Goal: Task Accomplishment & Management: Manage account settings

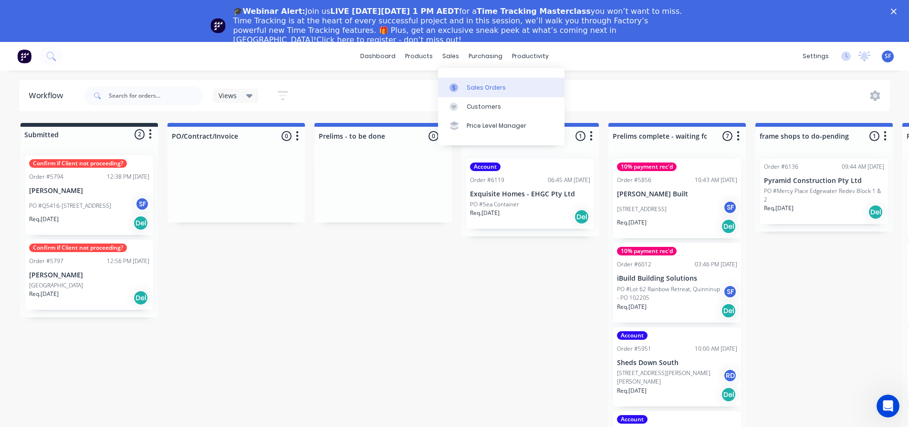
click at [472, 84] on div "Sales Orders" at bounding box center [485, 87] width 39 height 9
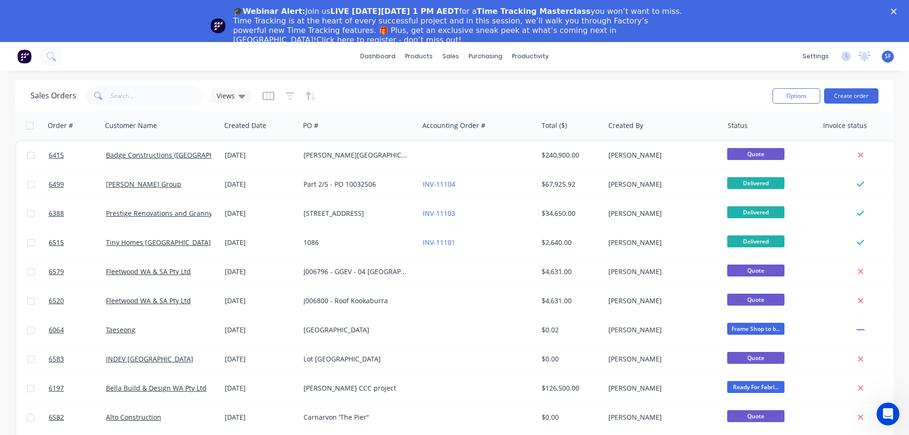
click at [896, 9] on icon "Close" at bounding box center [894, 12] width 6 height 6
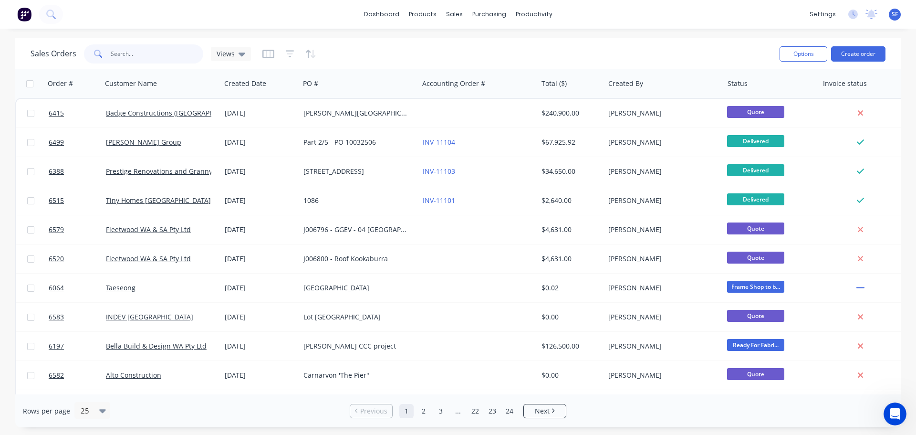
click at [144, 53] on input "text" at bounding box center [157, 53] width 93 height 19
type input "[PERSON_NAME]"
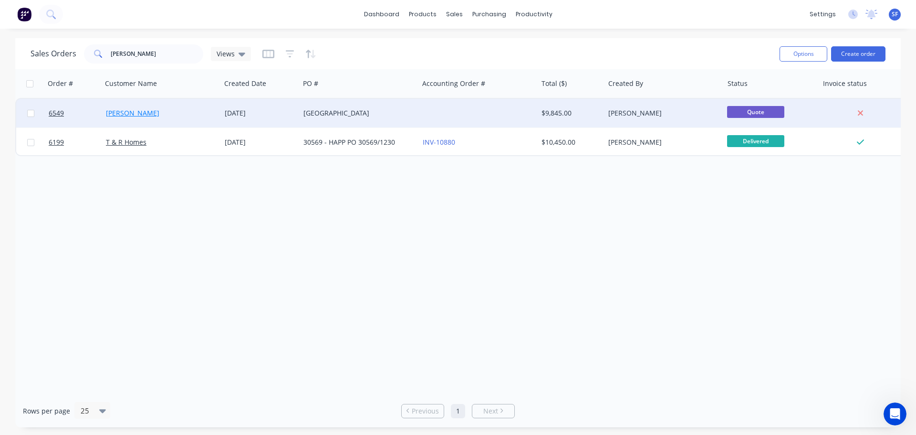
click at [125, 115] on link "[PERSON_NAME]" at bounding box center [132, 112] width 53 height 9
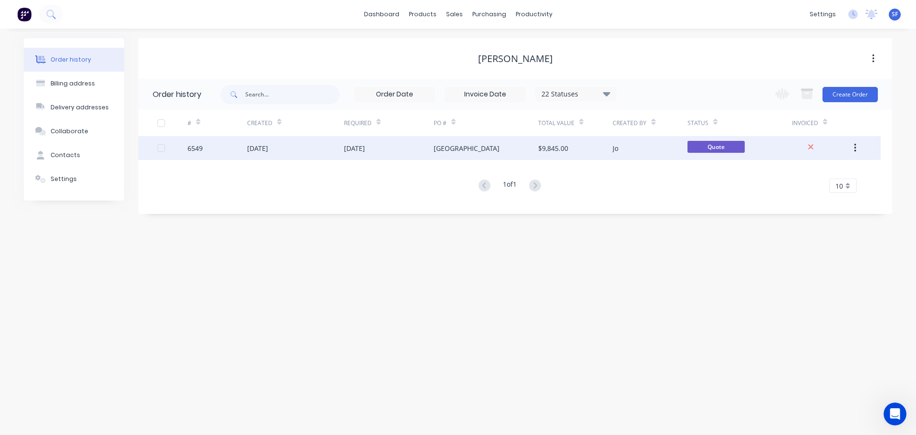
click at [362, 151] on div "[DATE]" at bounding box center [354, 148] width 21 height 10
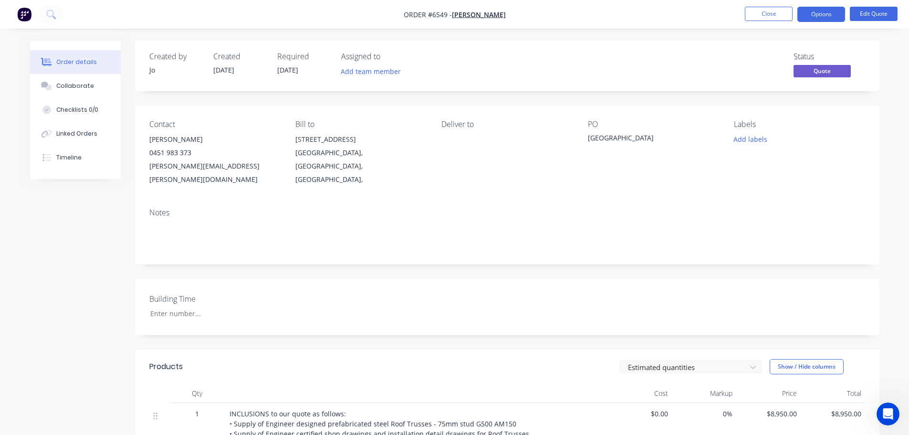
click at [289, 67] on span "[DATE]" at bounding box center [287, 69] width 21 height 9
click at [873, 14] on button "Edit Quote" at bounding box center [874, 14] width 48 height 14
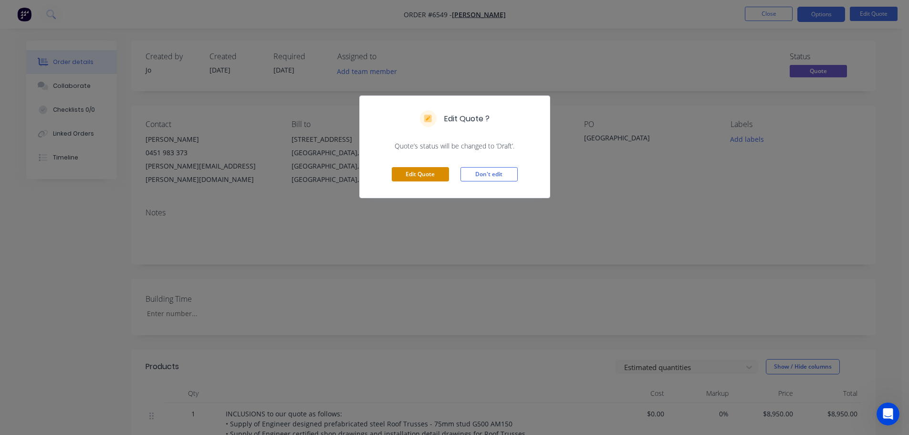
click at [432, 174] on button "Edit Quote" at bounding box center [420, 174] width 57 height 14
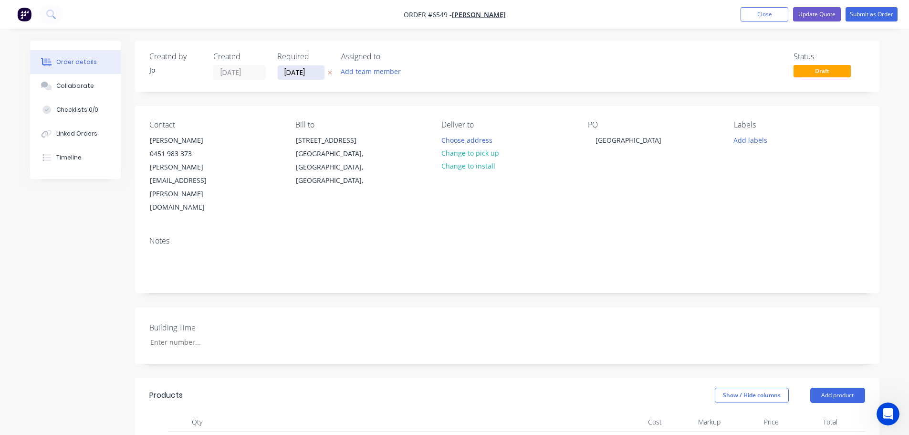
click at [314, 74] on input "[DATE]" at bounding box center [301, 72] width 47 height 14
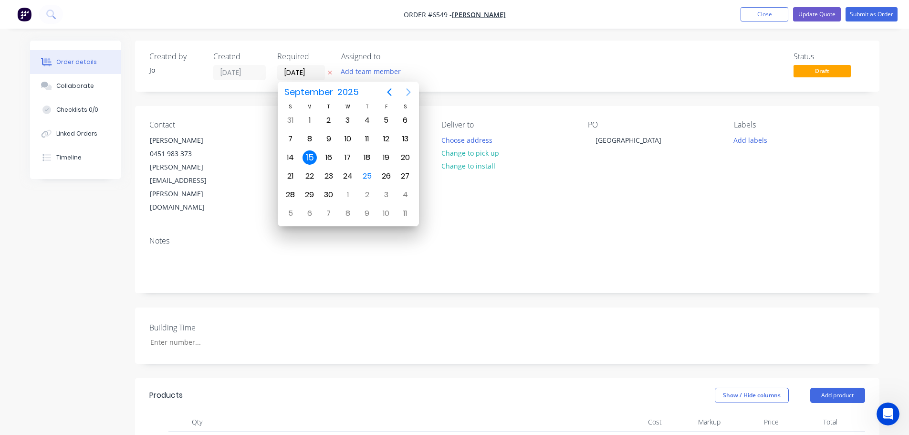
click at [407, 94] on icon "Next page" at bounding box center [408, 92] width 4 height 8
click at [385, 187] on div "31" at bounding box center [386, 194] width 14 height 14
type input "[DATE]"
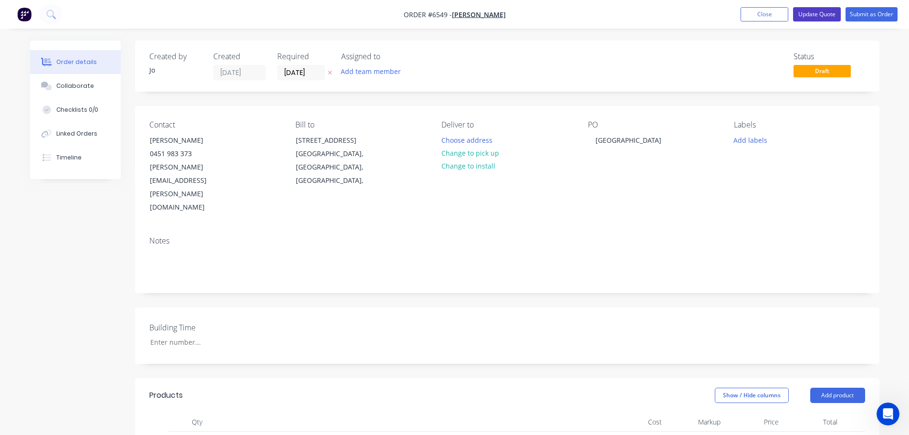
click at [825, 14] on button "Update Quote" at bounding box center [817, 14] width 48 height 14
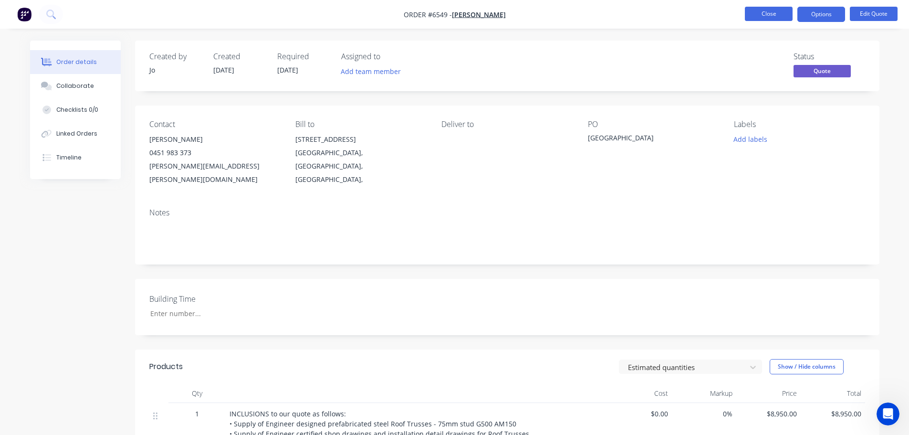
click at [780, 14] on button "Close" at bounding box center [769, 14] width 48 height 14
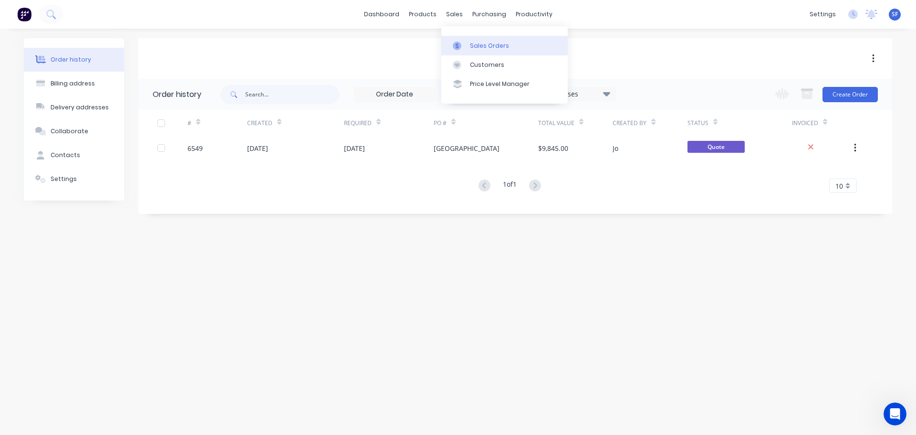
click at [477, 45] on div "Sales Orders" at bounding box center [489, 45] width 39 height 9
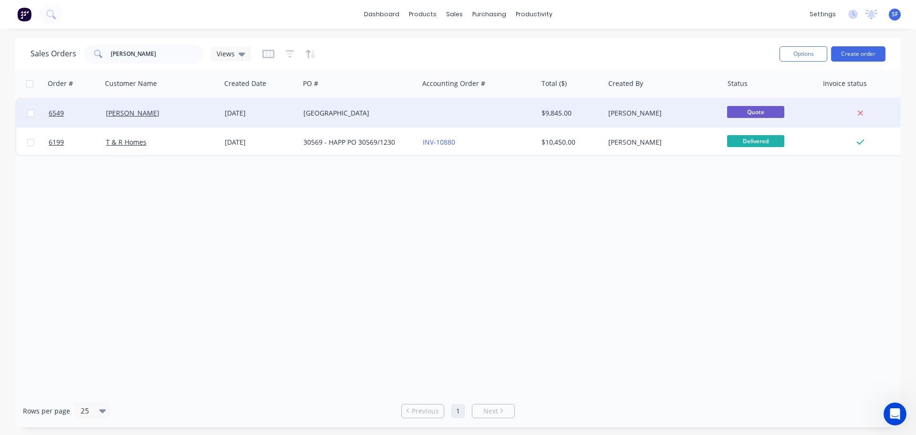
click at [231, 114] on div "[DATE]" at bounding box center [260, 113] width 71 height 10
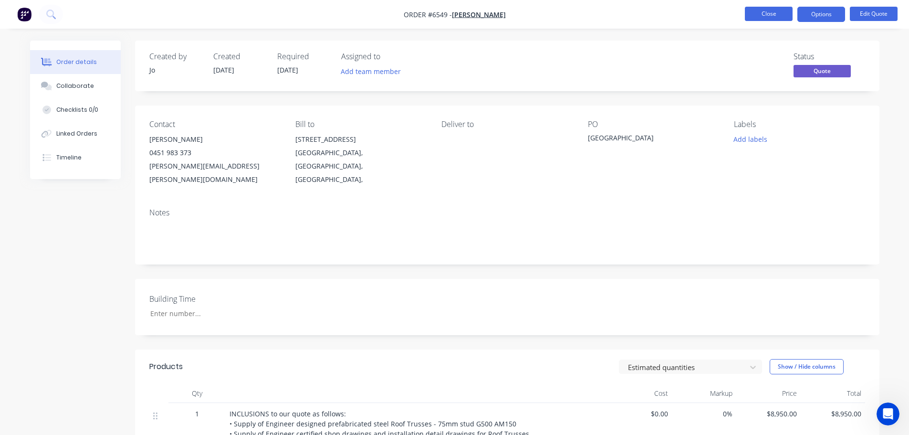
click at [760, 17] on button "Close" at bounding box center [769, 14] width 48 height 14
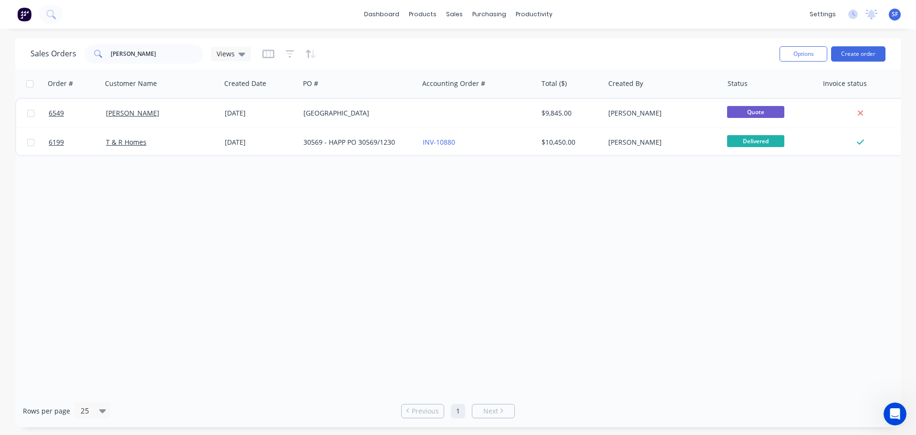
click at [522, 280] on div "Order # Customer Name Created Date PO # Accounting Order # Total ($) Created By…" at bounding box center [457, 231] width 885 height 325
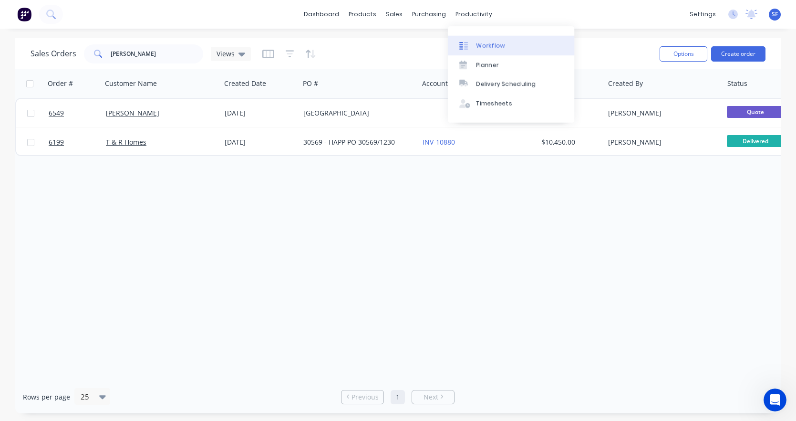
click at [484, 44] on div "Workflow" at bounding box center [491, 45] width 29 height 9
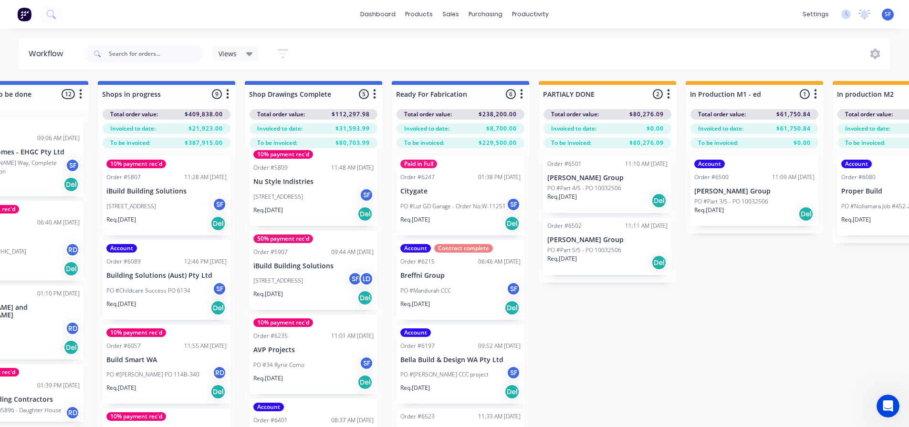
scroll to position [95, 0]
click at [147, 213] on div "[STREET_ADDRESS]" at bounding box center [166, 206] width 120 height 18
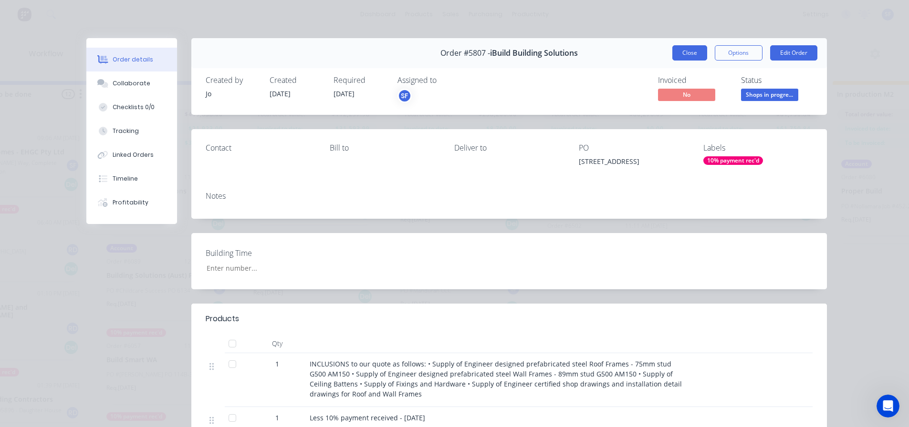
click at [688, 50] on button "Close" at bounding box center [689, 52] width 35 height 15
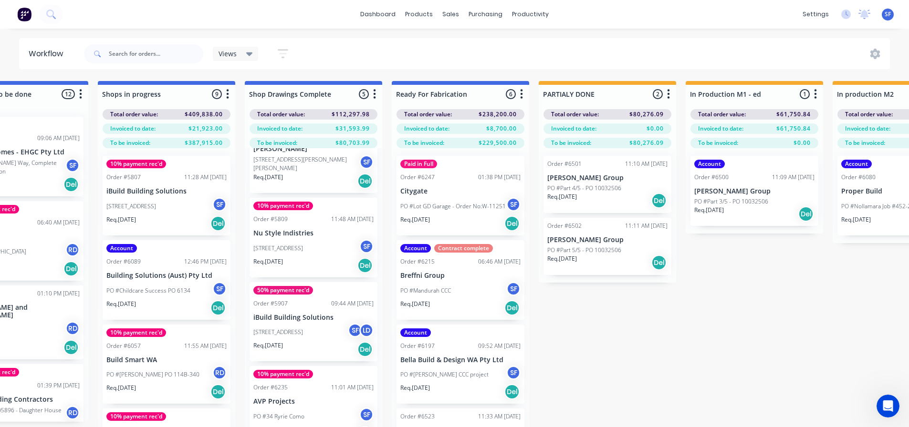
scroll to position [48, 0]
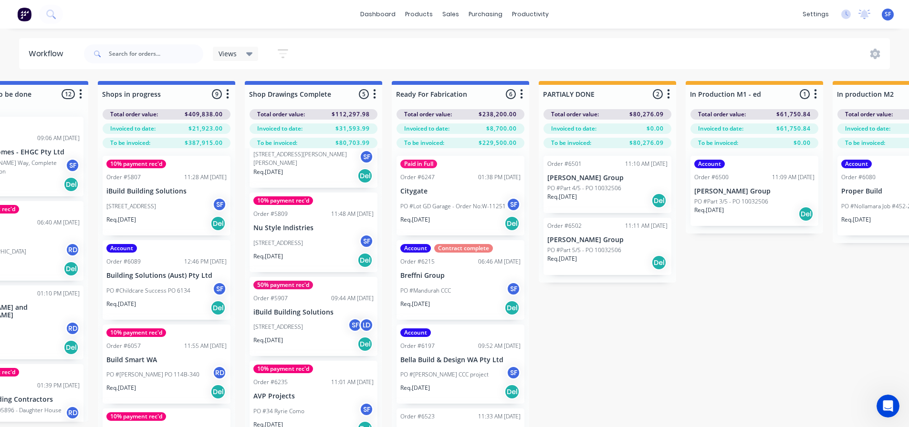
click at [324, 337] on div "Req. [DATE] Del" at bounding box center [313, 344] width 120 height 16
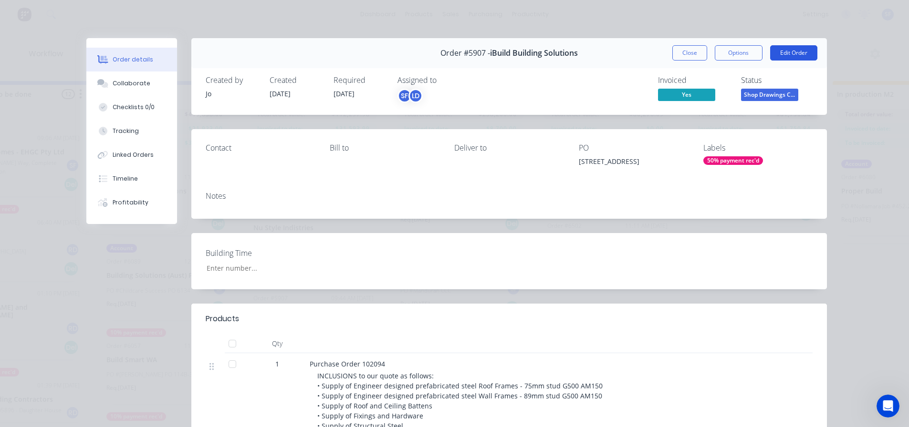
click at [781, 51] on button "Edit Order" at bounding box center [793, 52] width 47 height 15
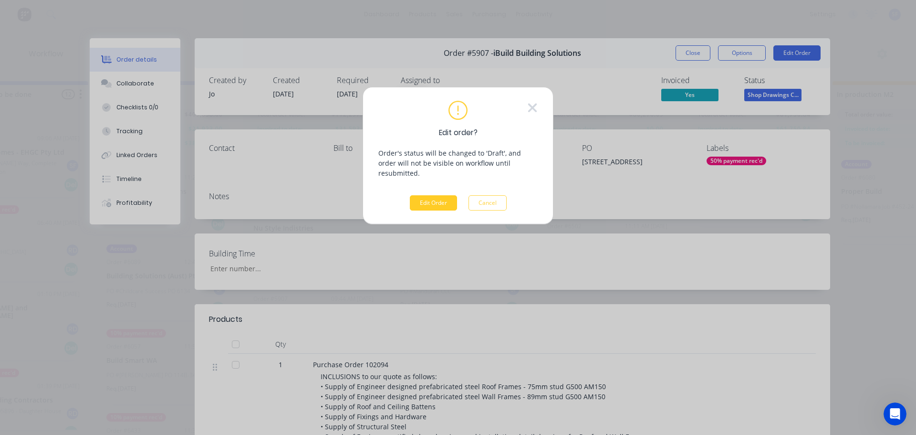
click at [426, 195] on button "Edit Order" at bounding box center [433, 202] width 47 height 15
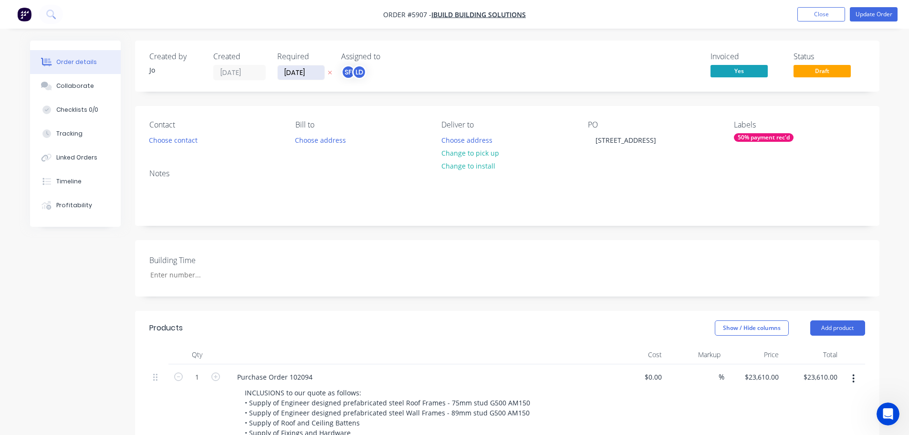
click at [295, 73] on input "[DATE]" at bounding box center [301, 72] width 47 height 14
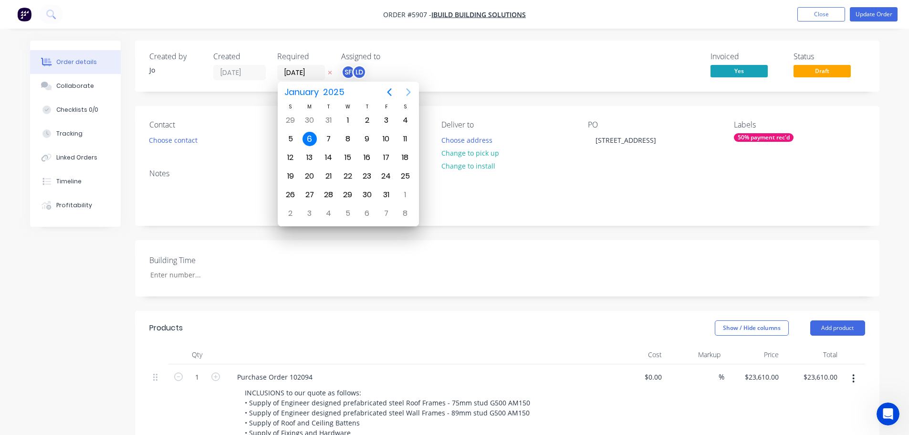
click at [408, 91] on icon "Next page" at bounding box center [408, 92] width 4 height 8
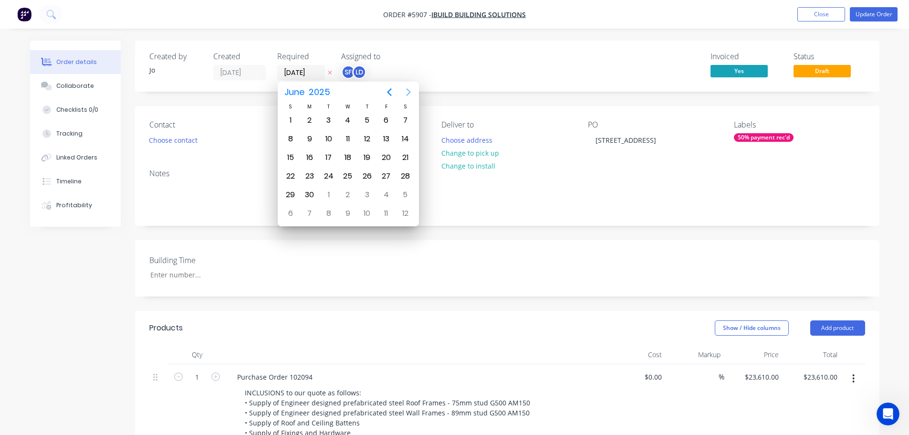
click at [408, 91] on icon "Next page" at bounding box center [408, 92] width 4 height 8
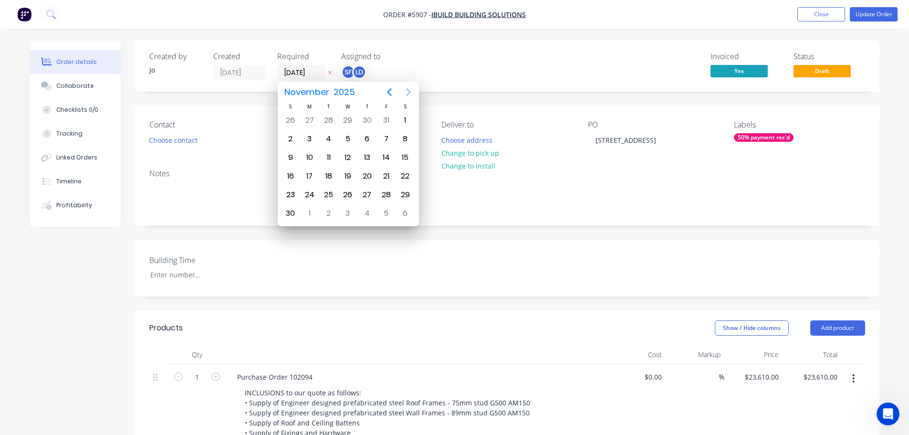
click at [408, 91] on icon "Next page" at bounding box center [408, 92] width 4 height 8
click at [383, 89] on icon "Previous page" at bounding box center [388, 91] width 11 height 11
click at [390, 89] on icon "Previous page" at bounding box center [389, 92] width 4 height 8
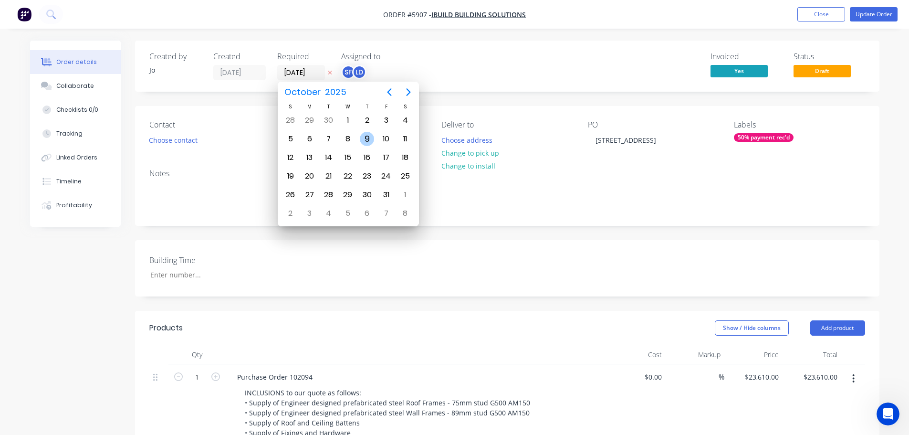
click at [367, 141] on div "9" at bounding box center [367, 139] width 14 height 14
type input "[DATE]"
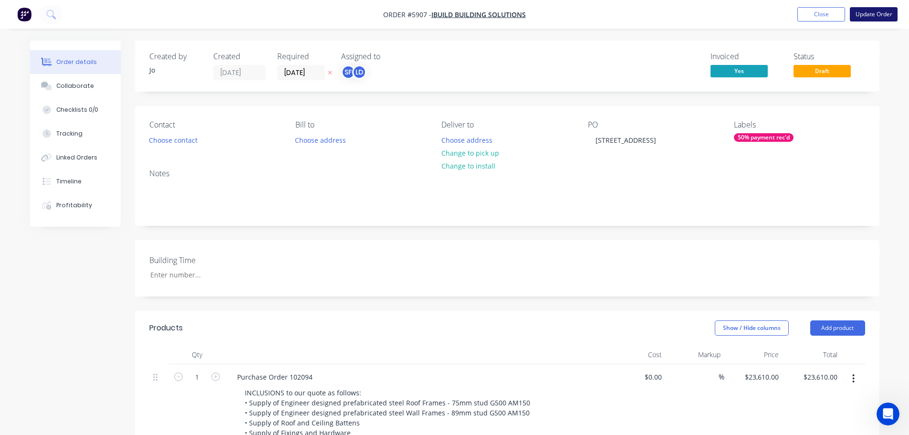
click at [873, 17] on button "Update Order" at bounding box center [874, 14] width 48 height 14
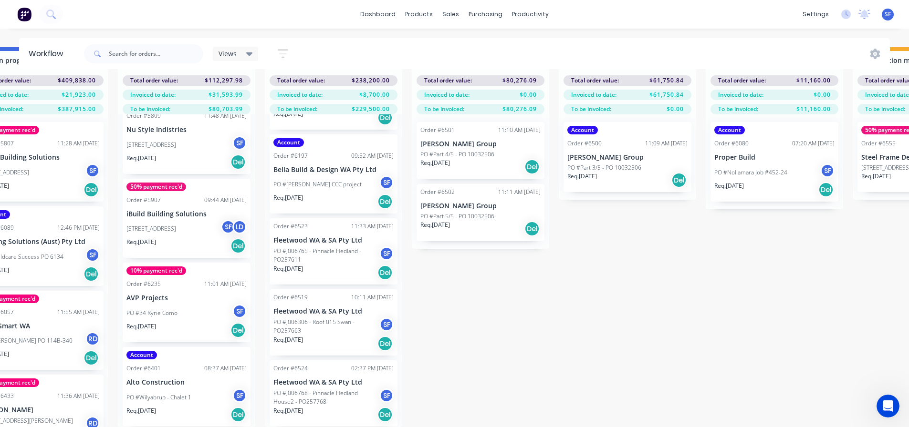
scroll to position [41, 1073]
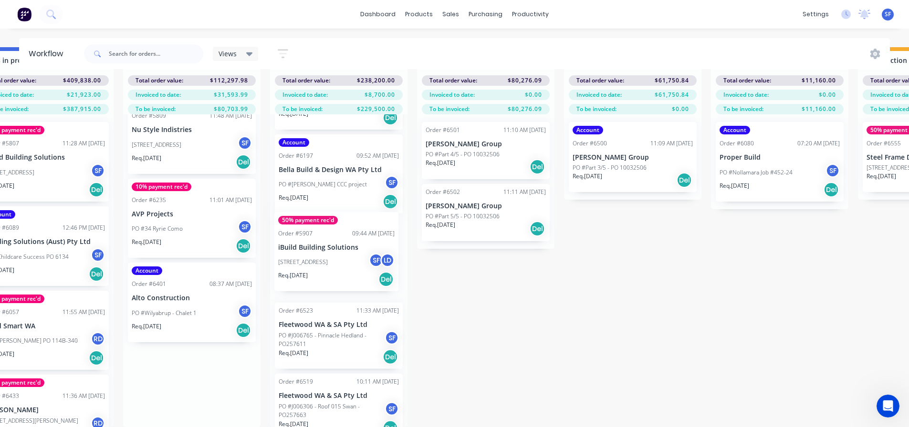
drag, startPoint x: 146, startPoint y: 214, endPoint x: 302, endPoint y: 257, distance: 161.2
click at [302, 257] on div "Submitted 3 Status colour #273444 hex #273444 Save Cancel Summaries Total order…" at bounding box center [130, 237] width 2421 height 380
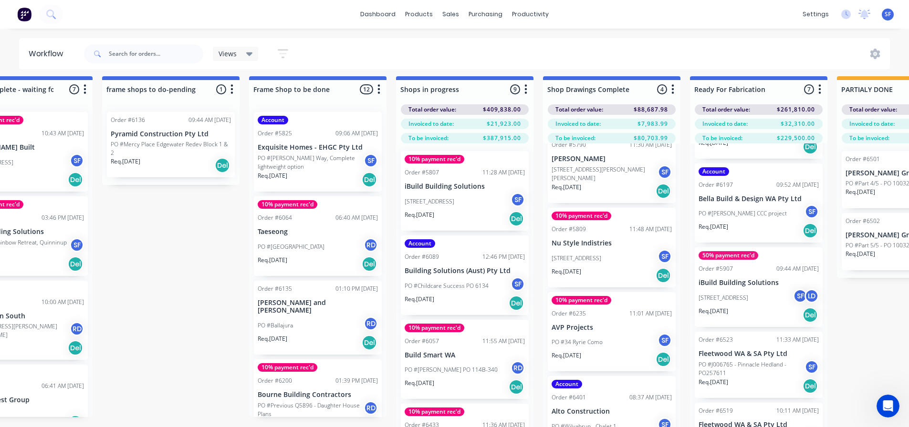
scroll to position [0, 653]
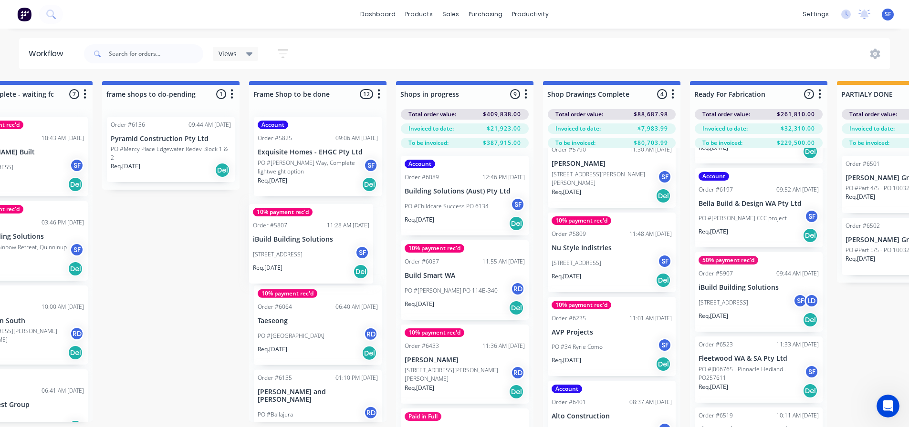
drag, startPoint x: 446, startPoint y: 192, endPoint x: 352, endPoint y: 240, distance: 106.4
click at [291, 243] on div "Submitted 3 Status colour #273444 hex #273444 Save Cancel Summaries Total order…" at bounding box center [550, 271] width 2421 height 380
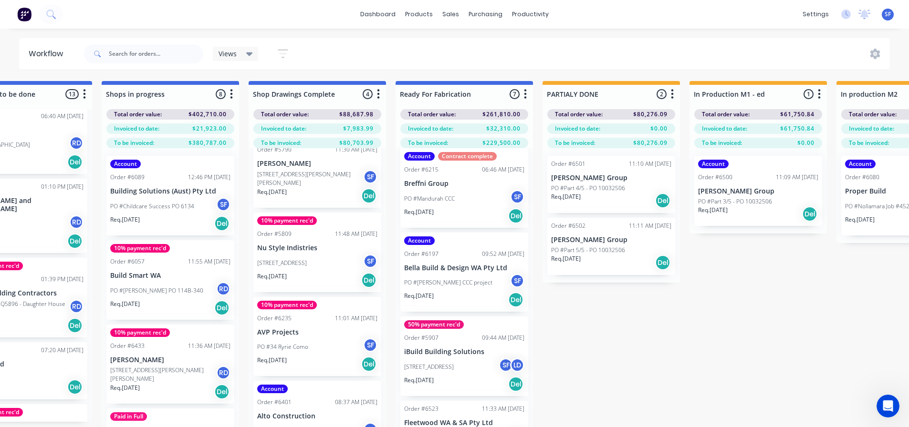
scroll to position [95, 0]
